Goal: Transaction & Acquisition: Purchase product/service

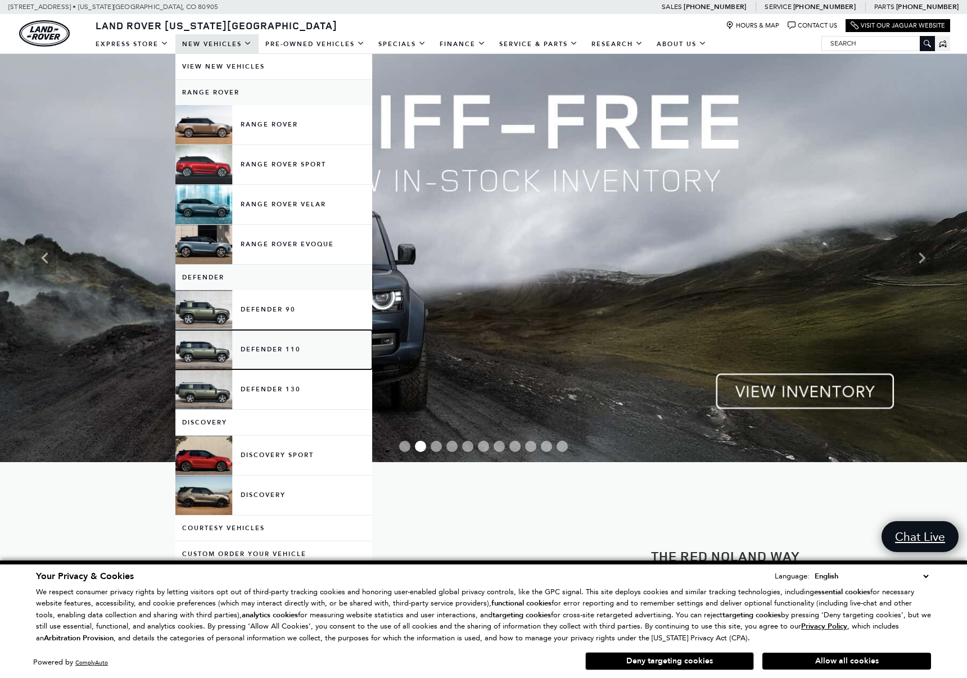
click at [281, 351] on link "Defender 110" at bounding box center [273, 349] width 197 height 39
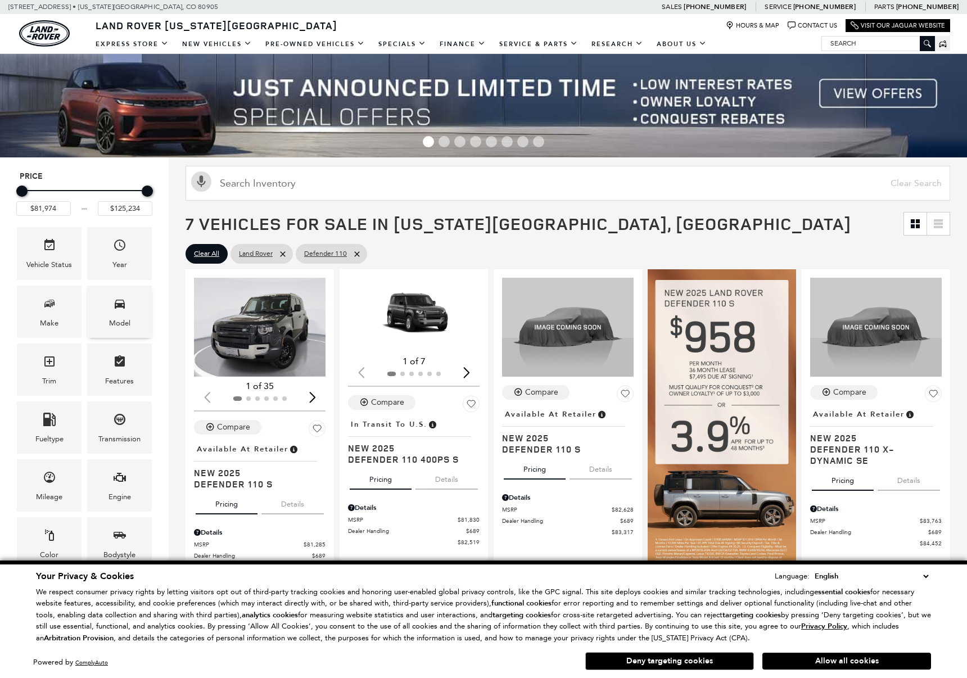
click at [118, 322] on div "Model" at bounding box center [119, 323] width 21 height 12
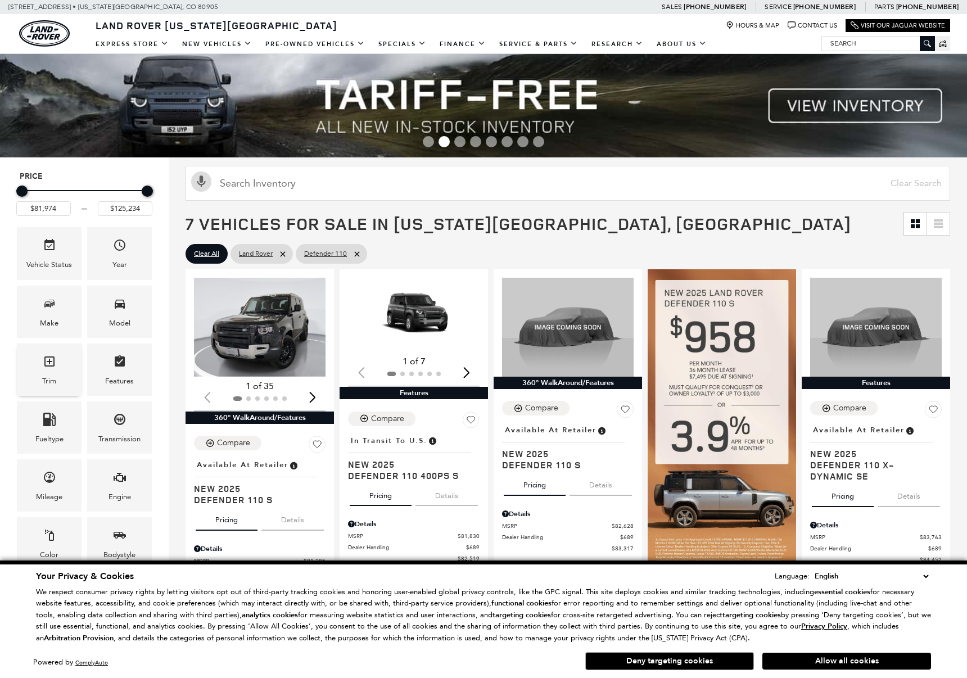
click at [50, 377] on div "Trim" at bounding box center [49, 381] width 14 height 12
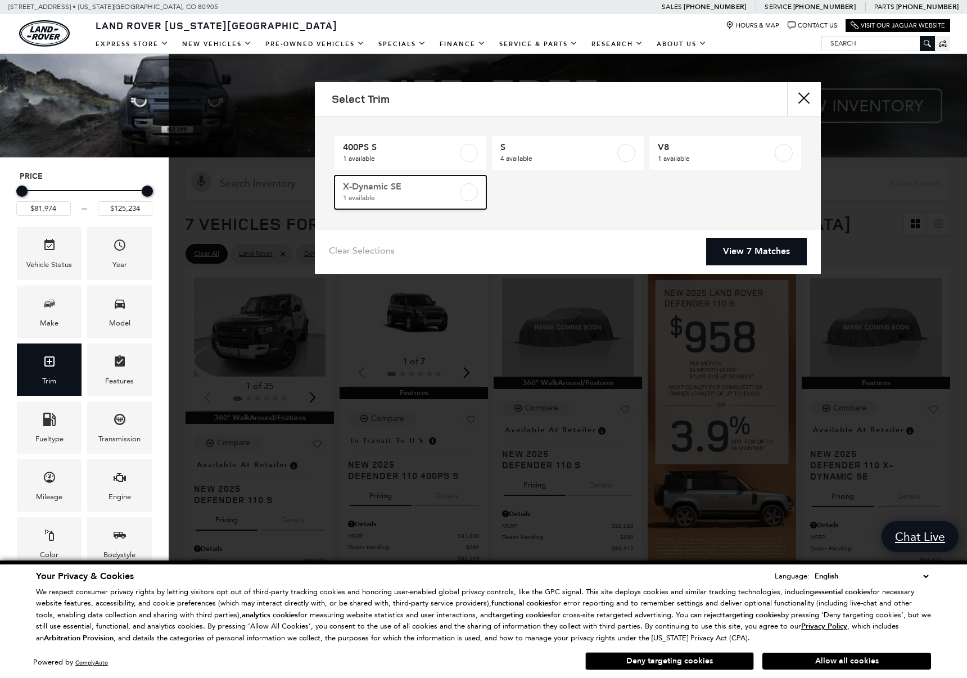
click at [384, 198] on span "1 available" at bounding box center [400, 197] width 115 height 11
type input "$84,452"
checkbox input "true"
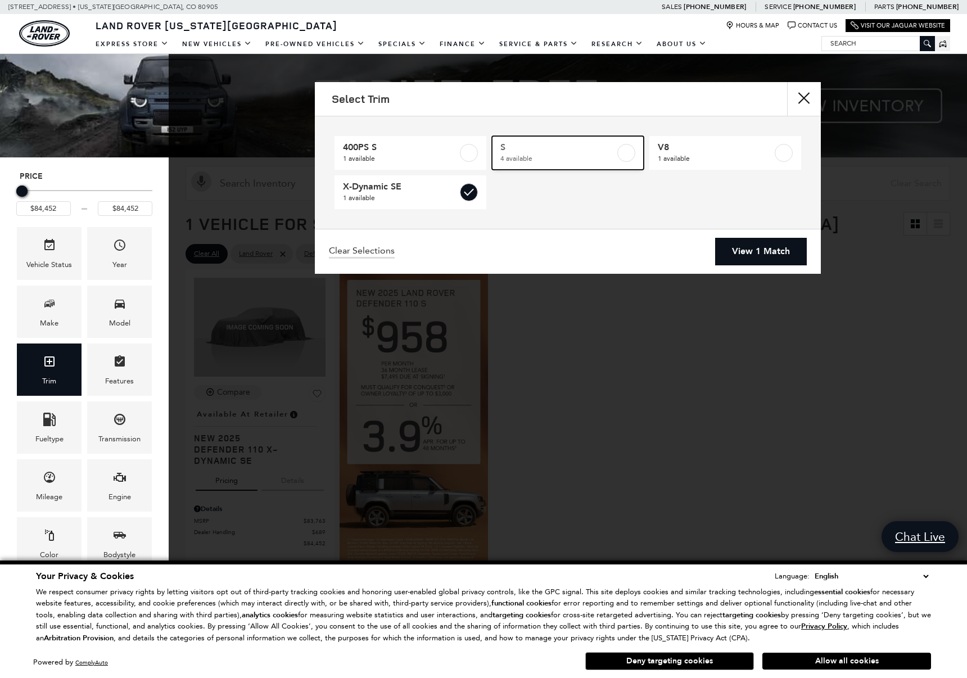
click at [571, 154] on span "4 available" at bounding box center [558, 158] width 115 height 11
type input "$81,974"
type input "$85,062"
checkbox input "true"
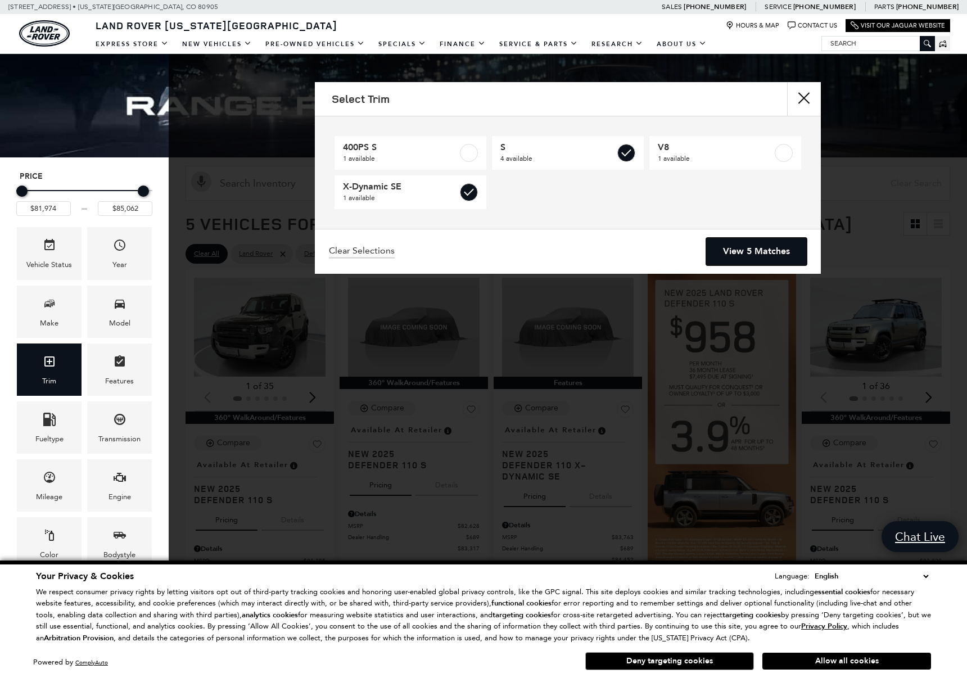
click at [730, 241] on link "View 5 Matches" at bounding box center [756, 252] width 101 height 28
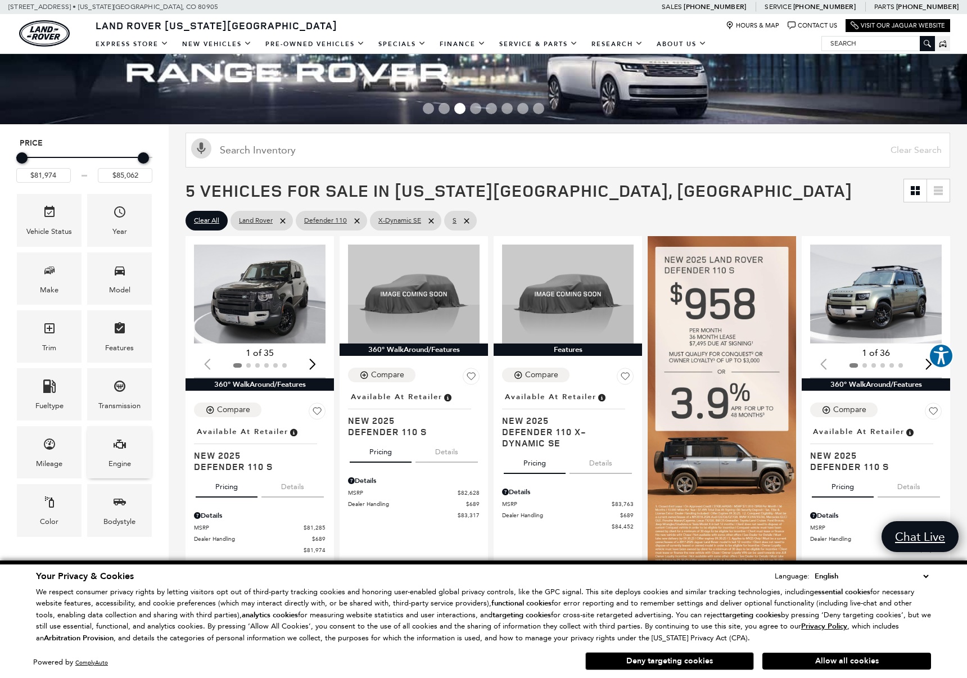
click at [123, 435] on span "Engine" at bounding box center [119, 446] width 13 height 23
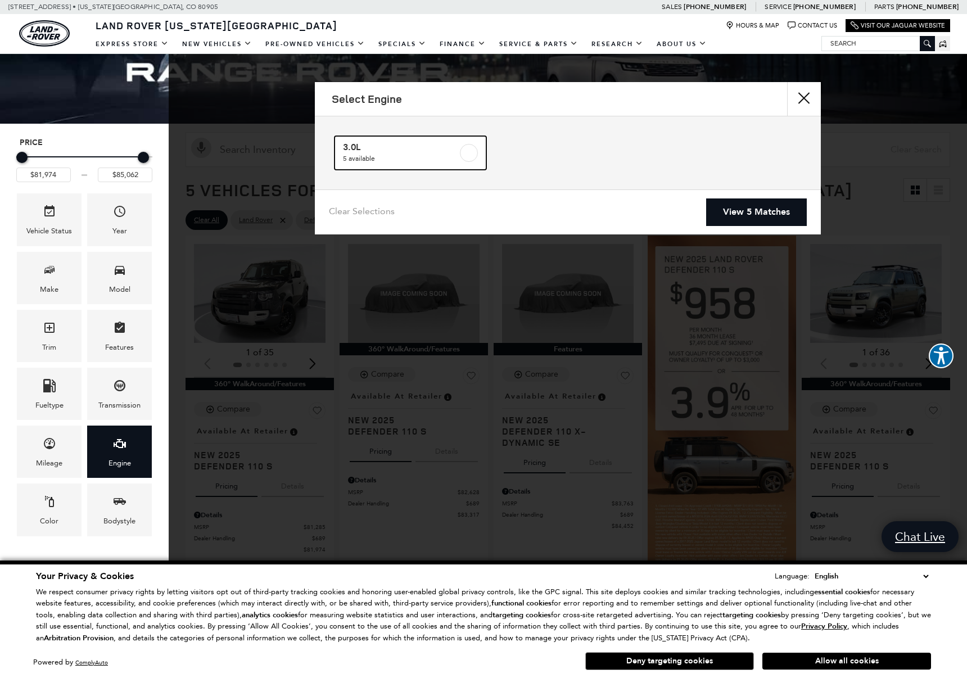
drag, startPoint x: 385, startPoint y: 150, endPoint x: 508, endPoint y: 200, distance: 133.2
click at [386, 150] on span "3.0L" at bounding box center [400, 147] width 115 height 11
checkbox input "true"
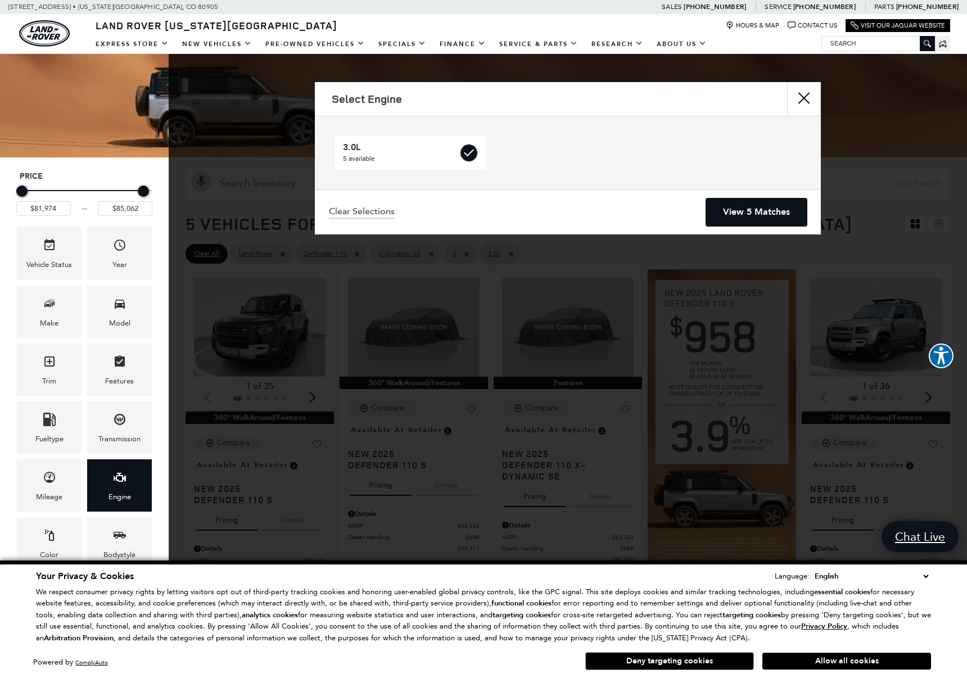
click at [733, 210] on link "View 5 Matches" at bounding box center [756, 213] width 101 height 28
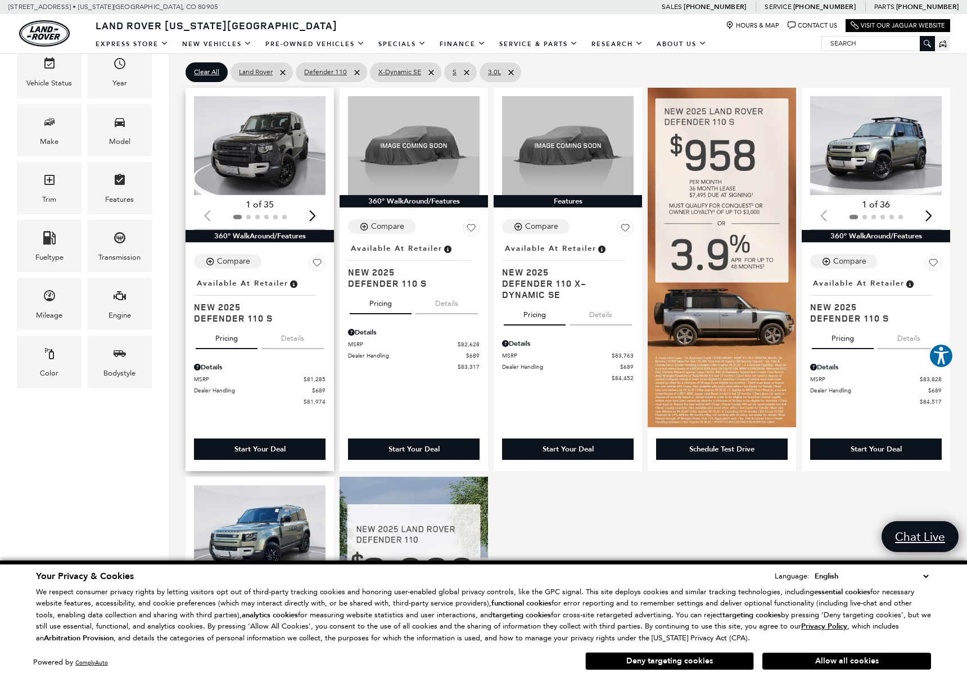
scroll to position [183, 0]
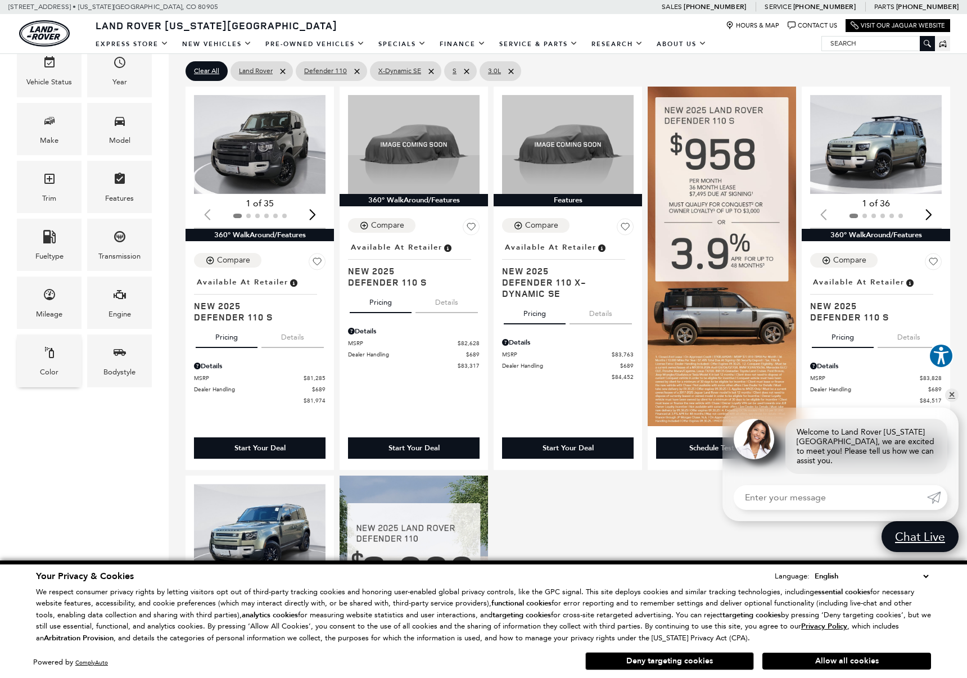
click at [49, 373] on div "Color" at bounding box center [49, 372] width 19 height 12
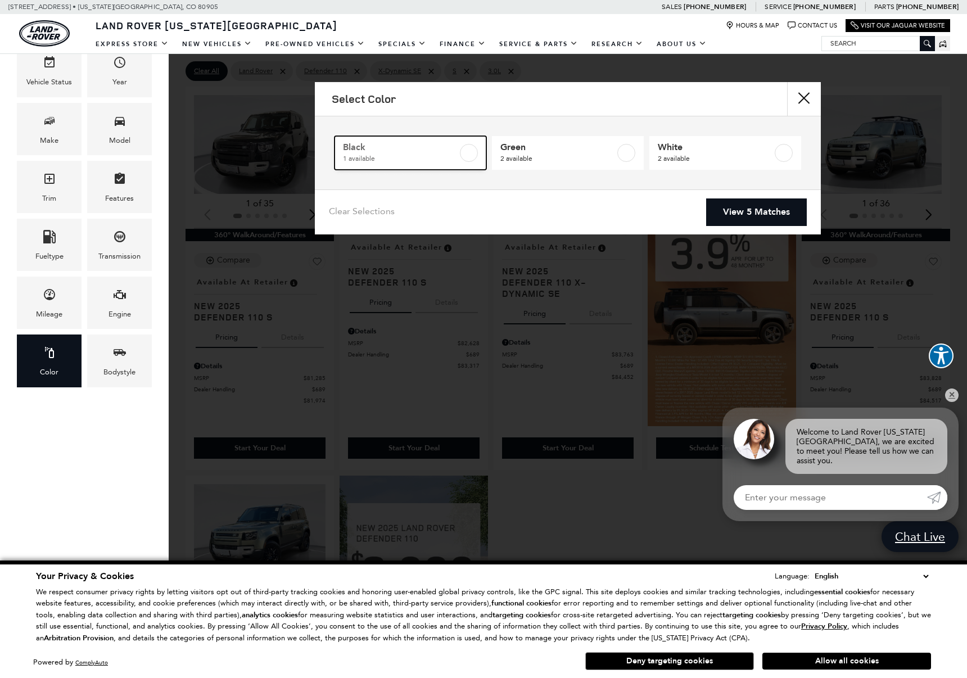
click at [393, 158] on span "1 available" at bounding box center [400, 158] width 115 height 11
type input "$81,974"
checkbox input "true"
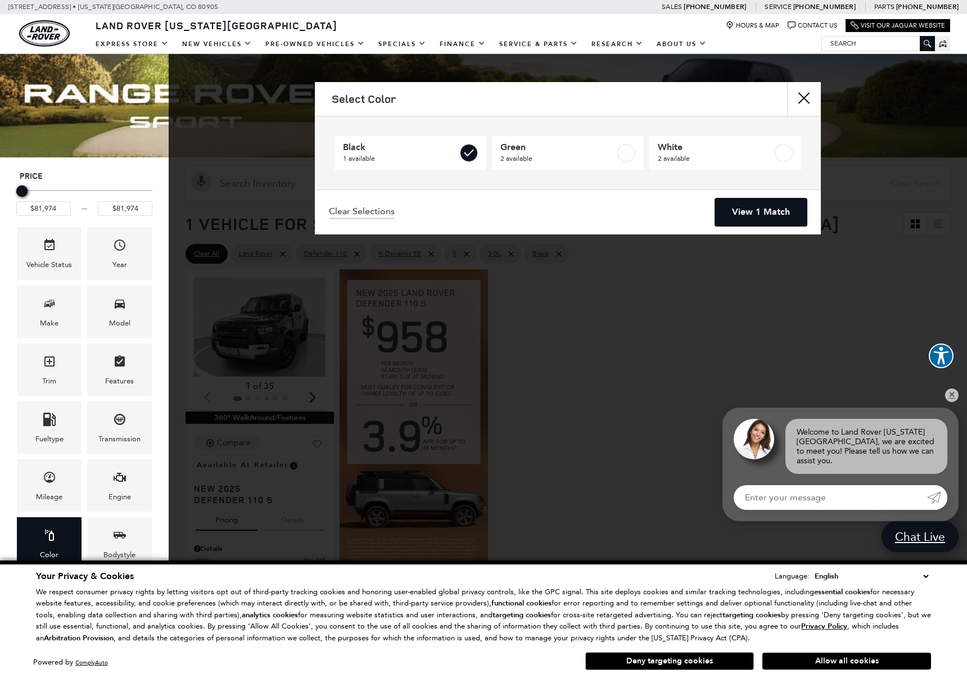
click at [748, 210] on link "View 1 Match" at bounding box center [761, 213] width 92 height 28
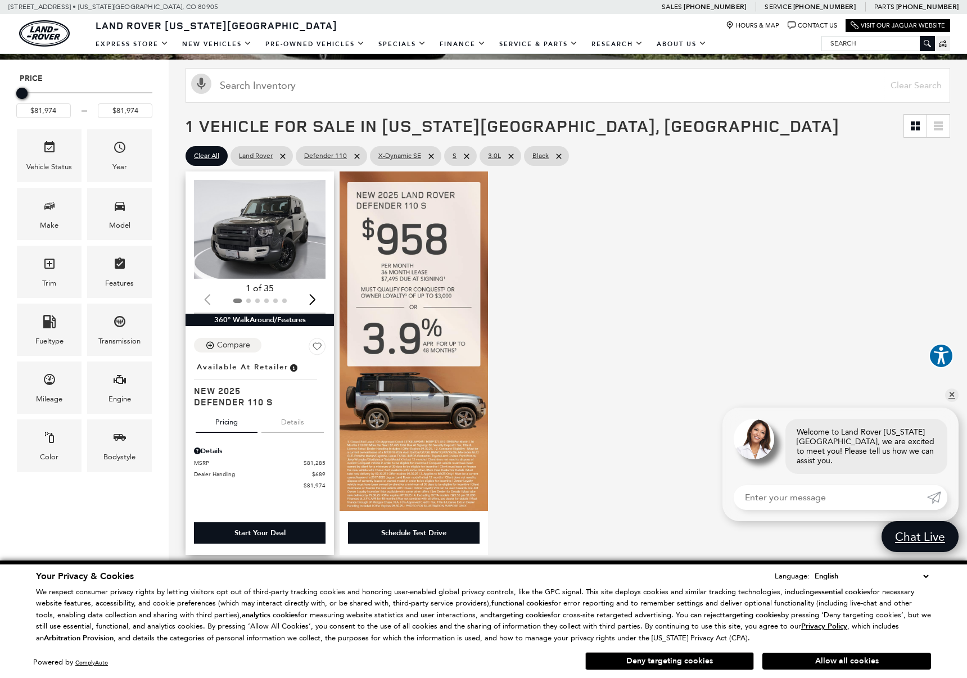
scroll to position [103, 0]
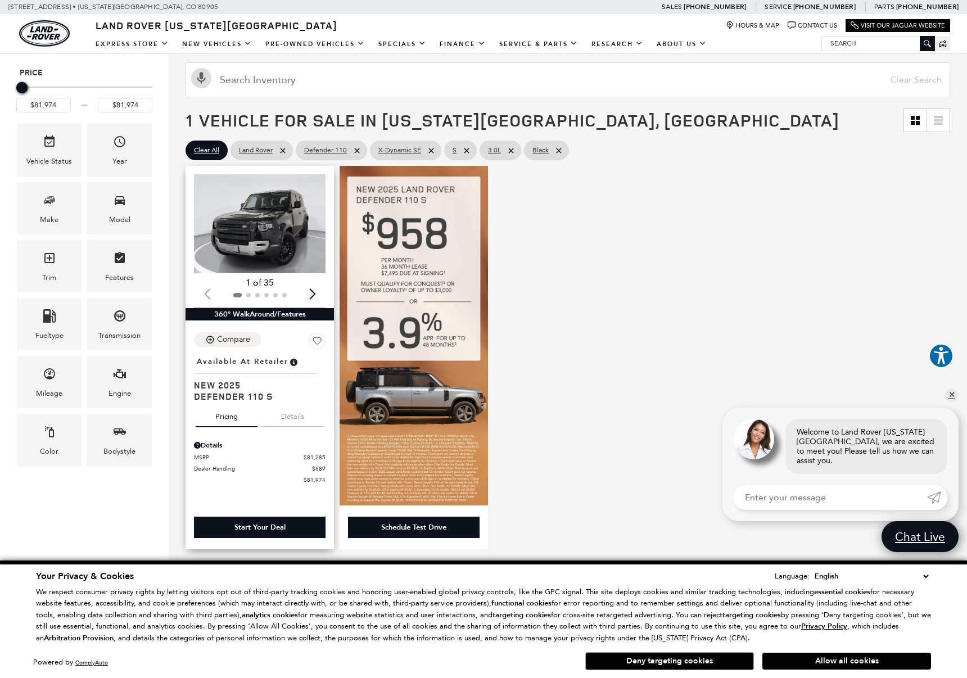
click at [272, 240] on img "1 / 2" at bounding box center [260, 223] width 132 height 99
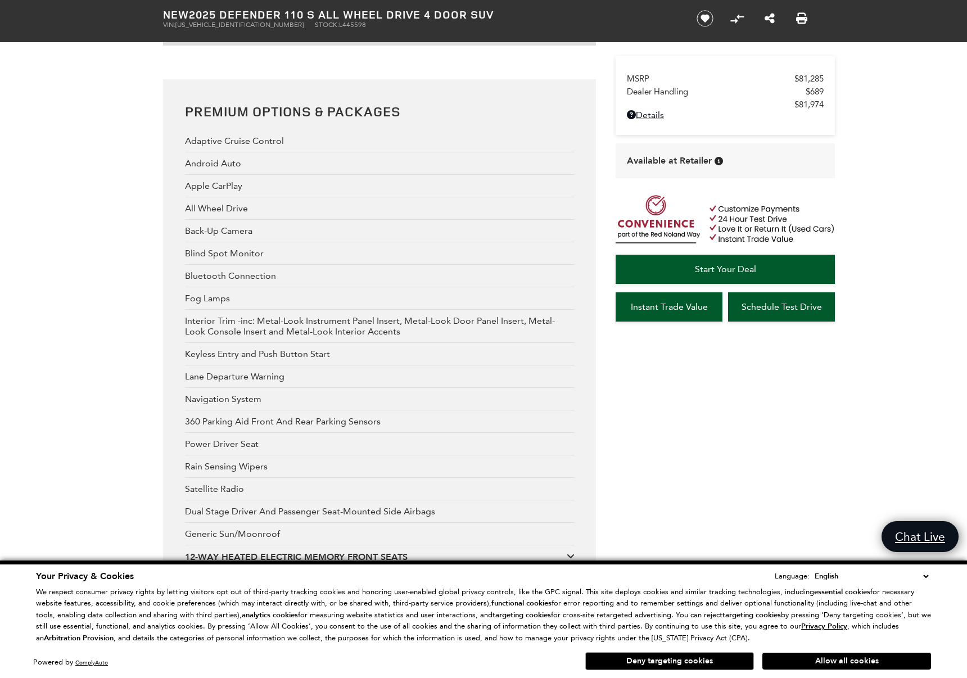
scroll to position [1962, 0]
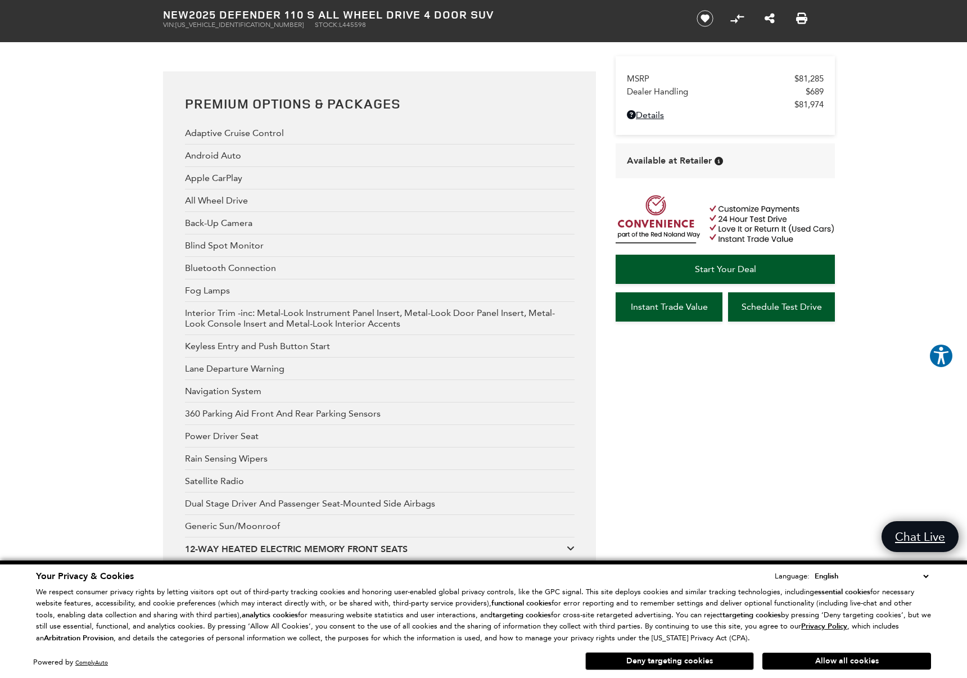
drag, startPoint x: 859, startPoint y: 663, endPoint x: 776, endPoint y: 624, distance: 91.8
click at [857, 662] on button "Allow all cookies" at bounding box center [847, 661] width 169 height 17
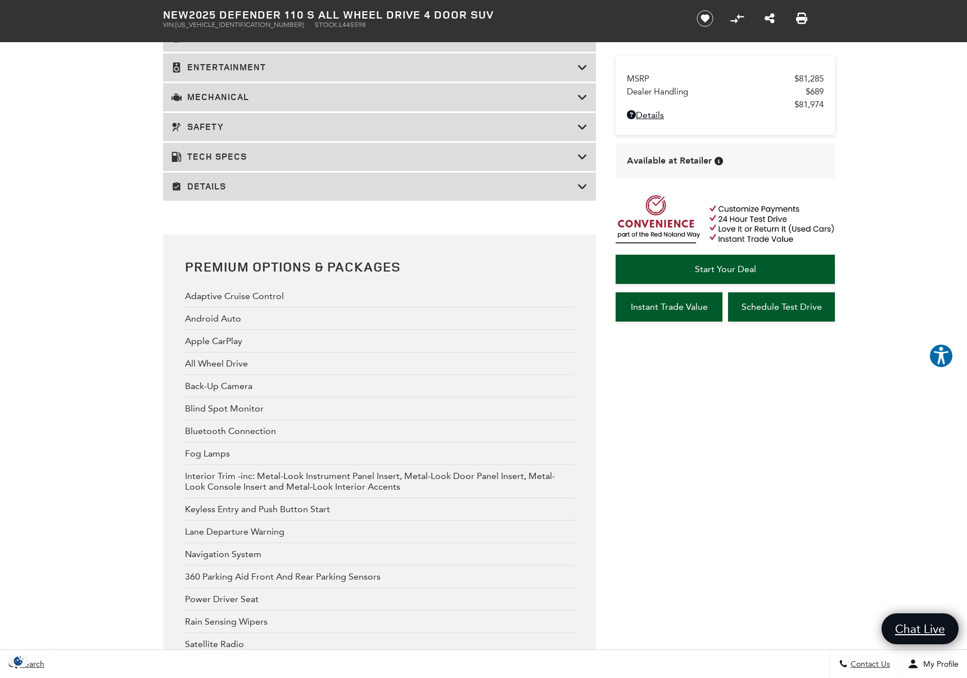
scroll to position [1791, 0]
